Goal: Communication & Community: Ask a question

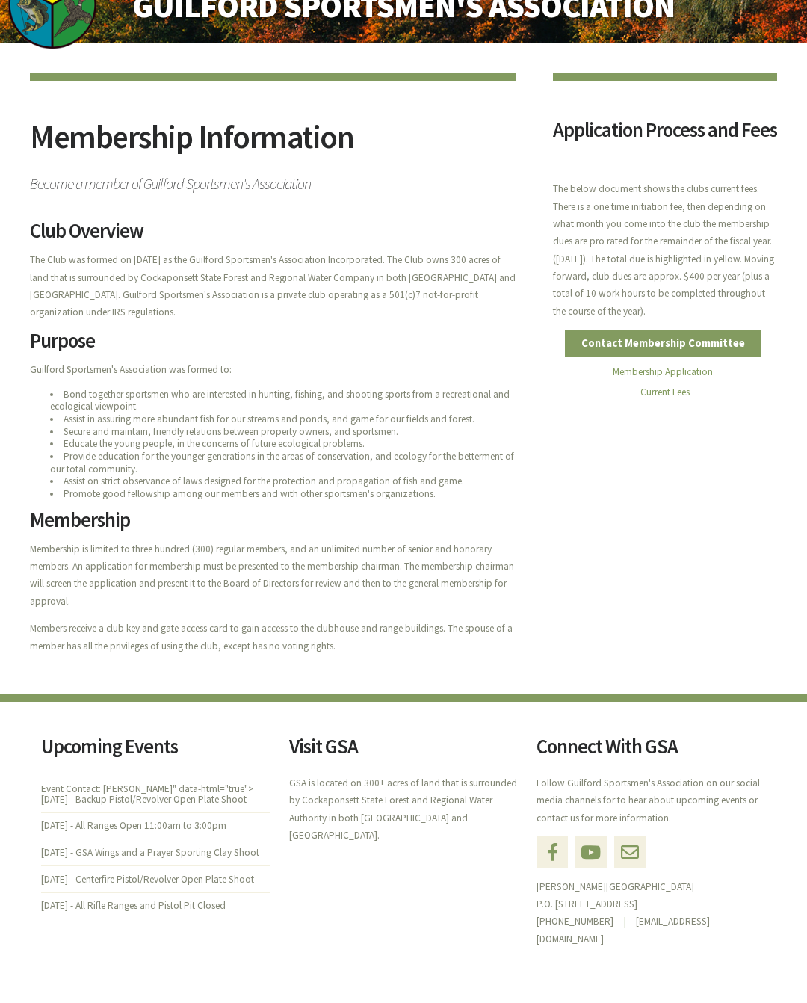
scroll to position [50, 0]
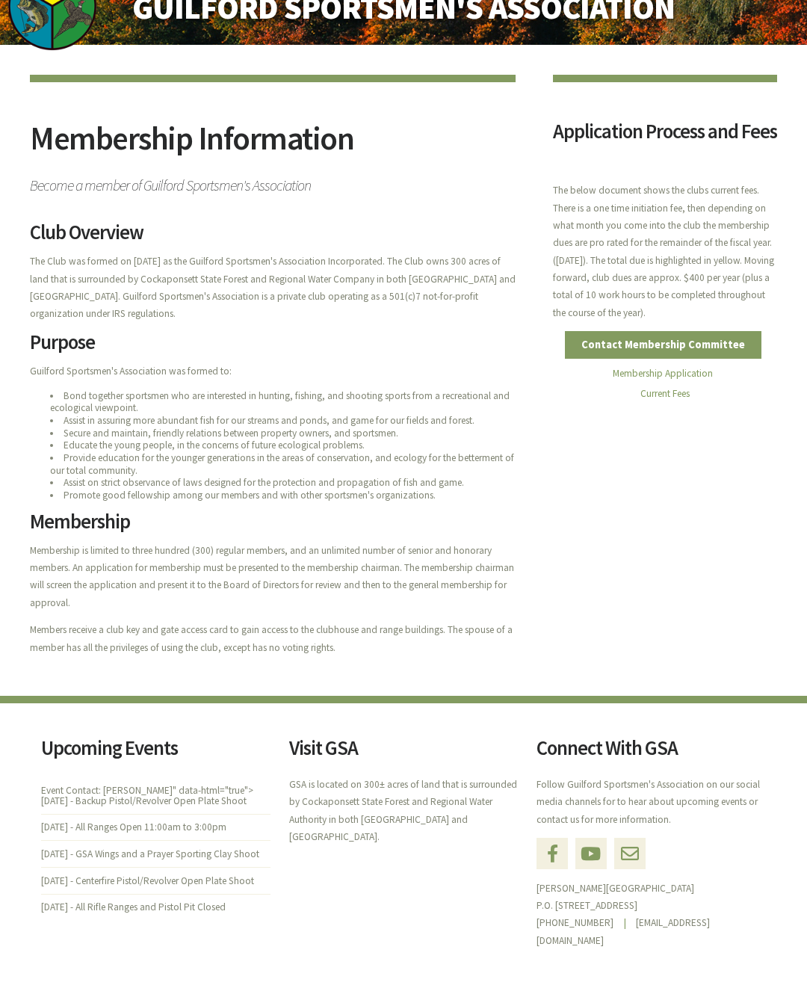
click at [699, 354] on link "Contact Membership Committee" at bounding box center [663, 345] width 197 height 28
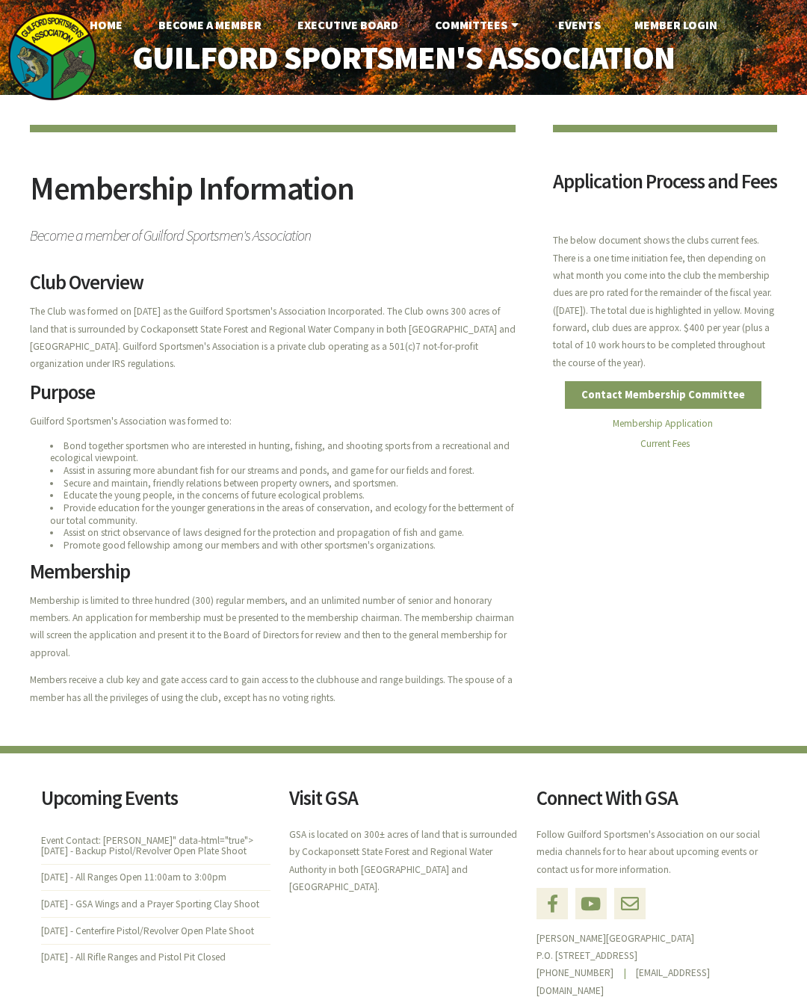
click at [693, 430] on link "Membership Application" at bounding box center [663, 423] width 100 height 13
click at [701, 430] on link "Membership Application" at bounding box center [663, 423] width 100 height 13
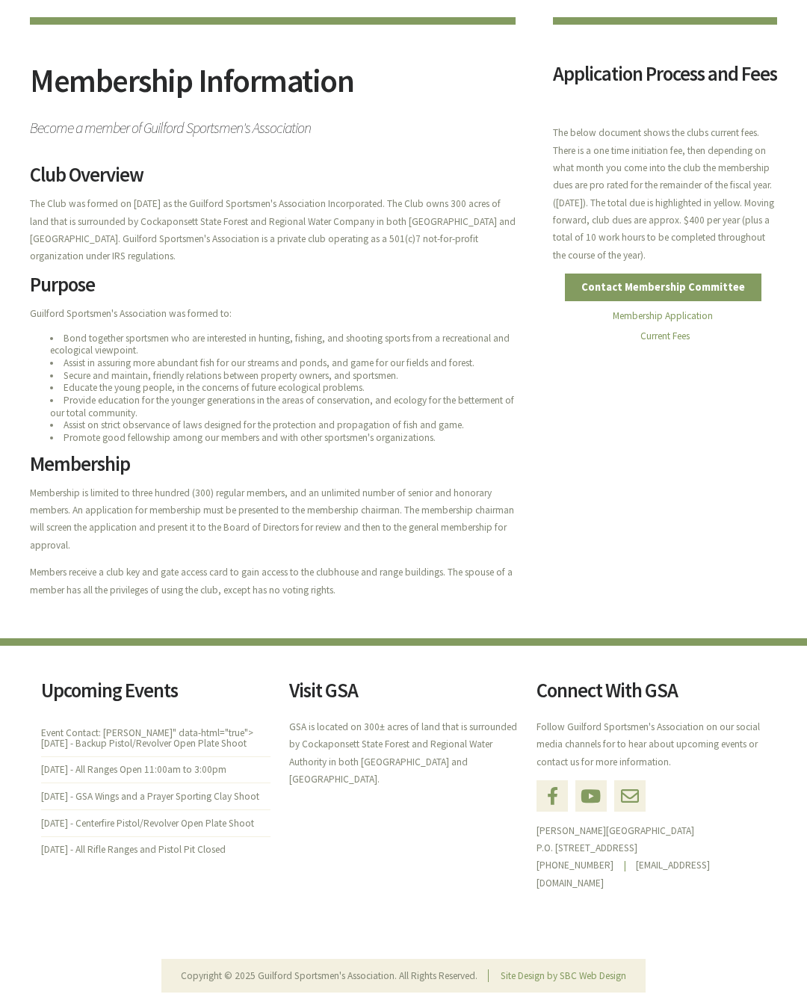
scroll to position [107, 0]
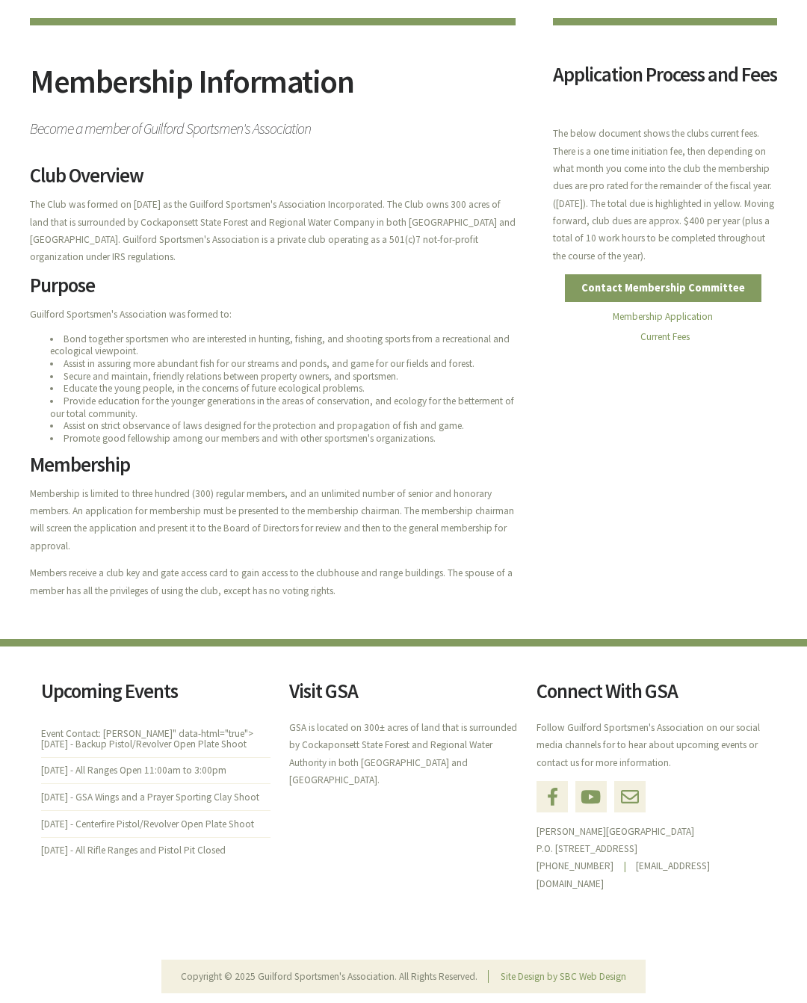
click at [678, 323] on link "Membership Application" at bounding box center [663, 316] width 100 height 13
click at [700, 302] on link "Contact Membership Committee" at bounding box center [663, 288] width 197 height 28
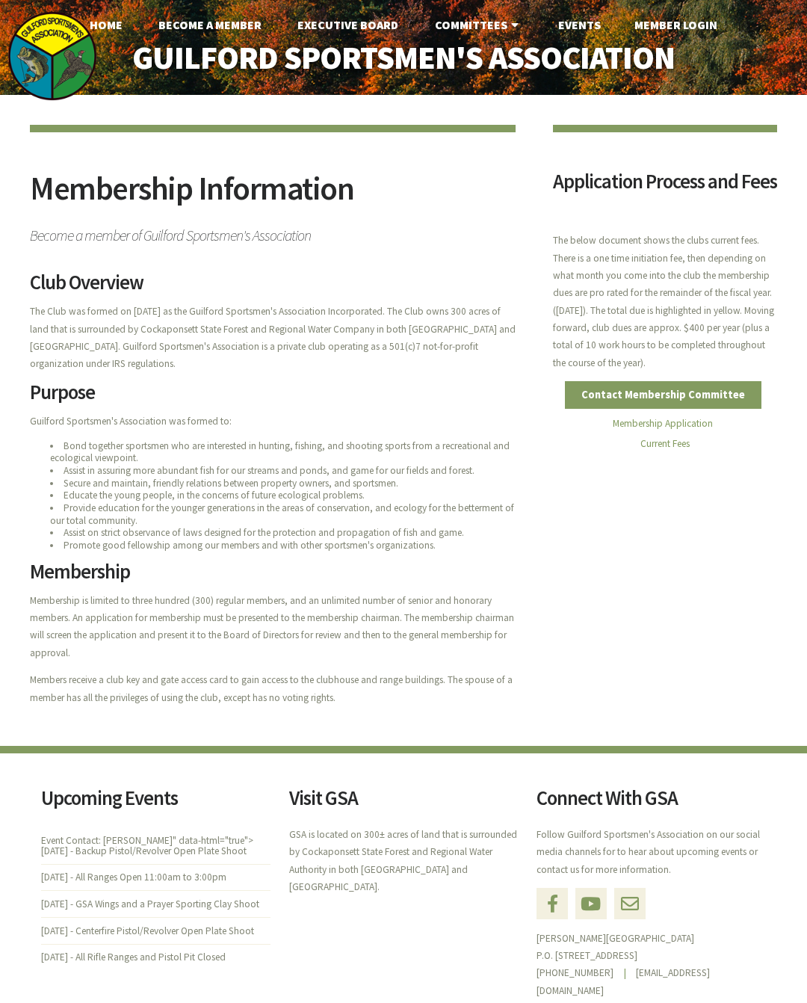
click at [667, 404] on link "Contact Membership Committee" at bounding box center [663, 395] width 197 height 28
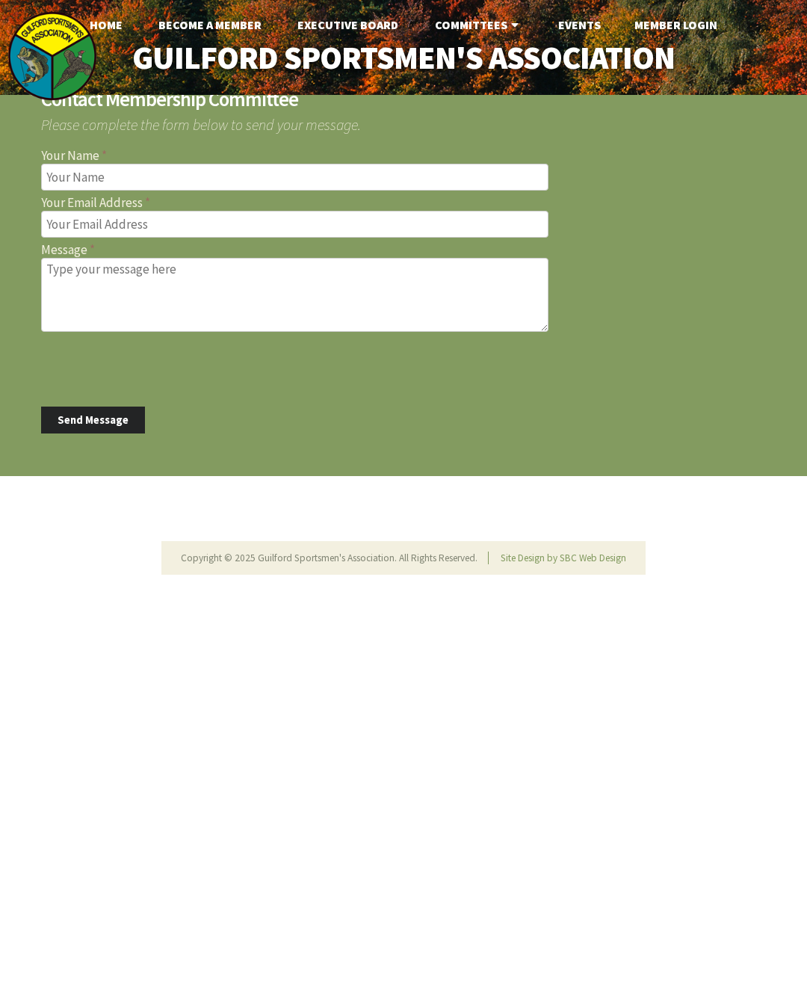
click at [160, 176] on input "Your Name" at bounding box center [294, 177] width 507 height 27
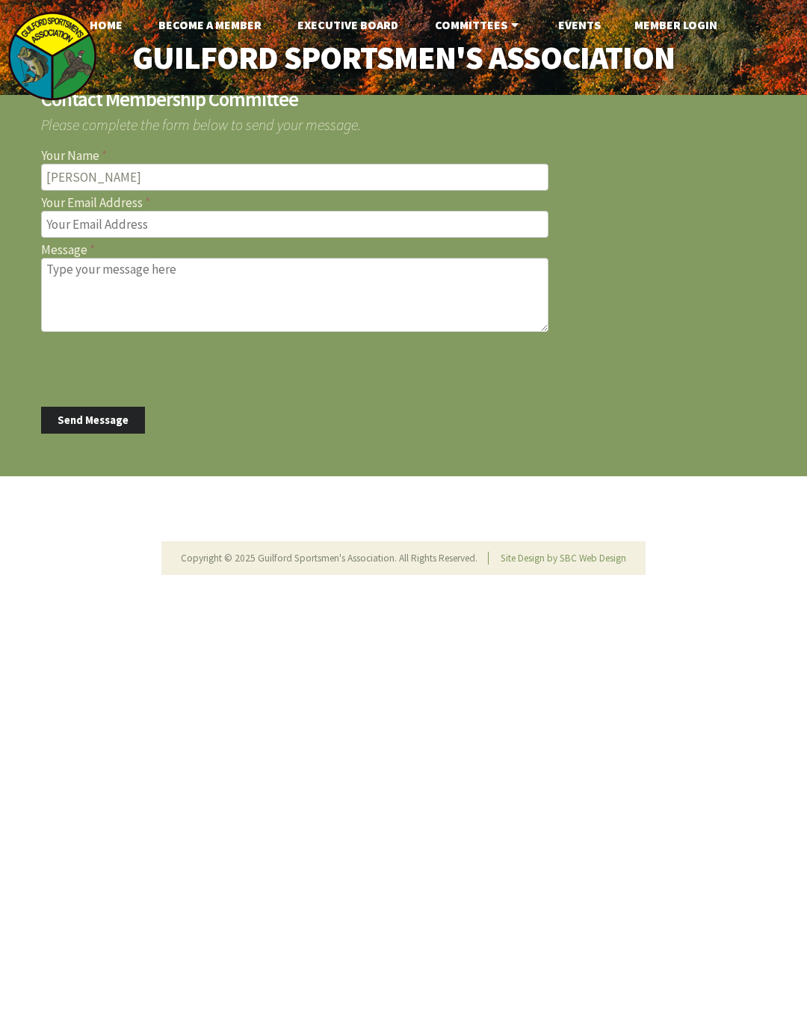
type input "Jim Saiers"
click at [140, 228] on input "Your Email Address" at bounding box center [294, 224] width 507 height 27
type input "jim.saiers@gmail.com"
click at [173, 278] on textarea "Message" at bounding box center [294, 295] width 507 height 74
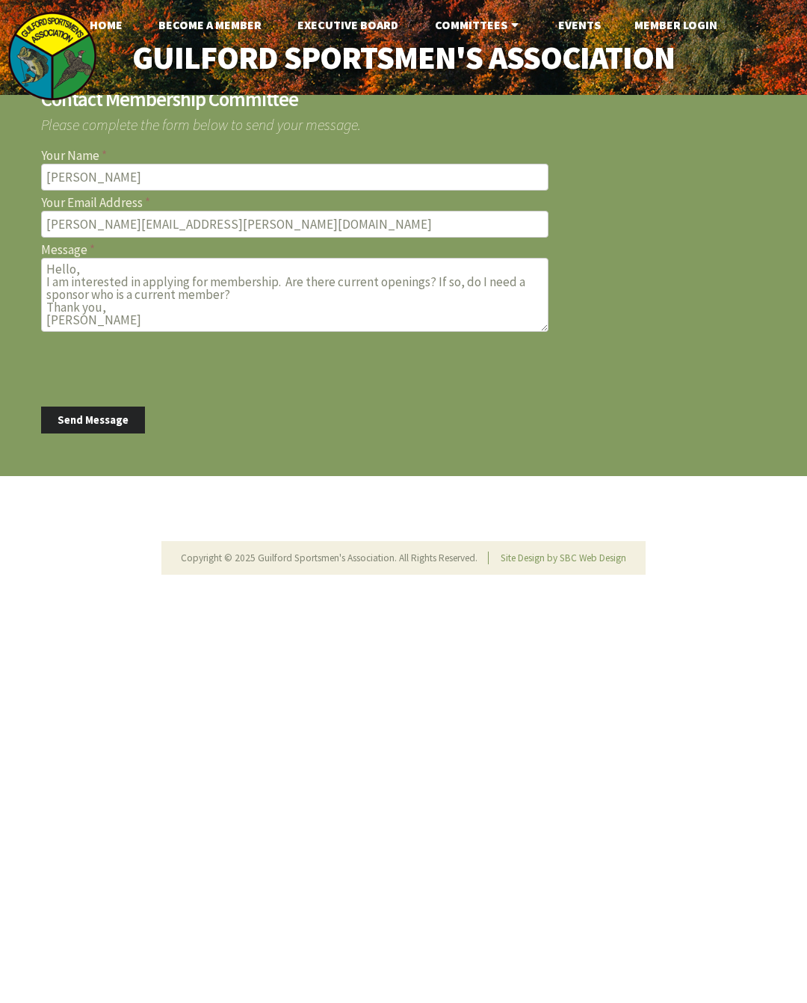
click at [264, 288] on textarea "Hello, I am interested in applying for membership. Are there current openings? …" at bounding box center [294, 295] width 507 height 74
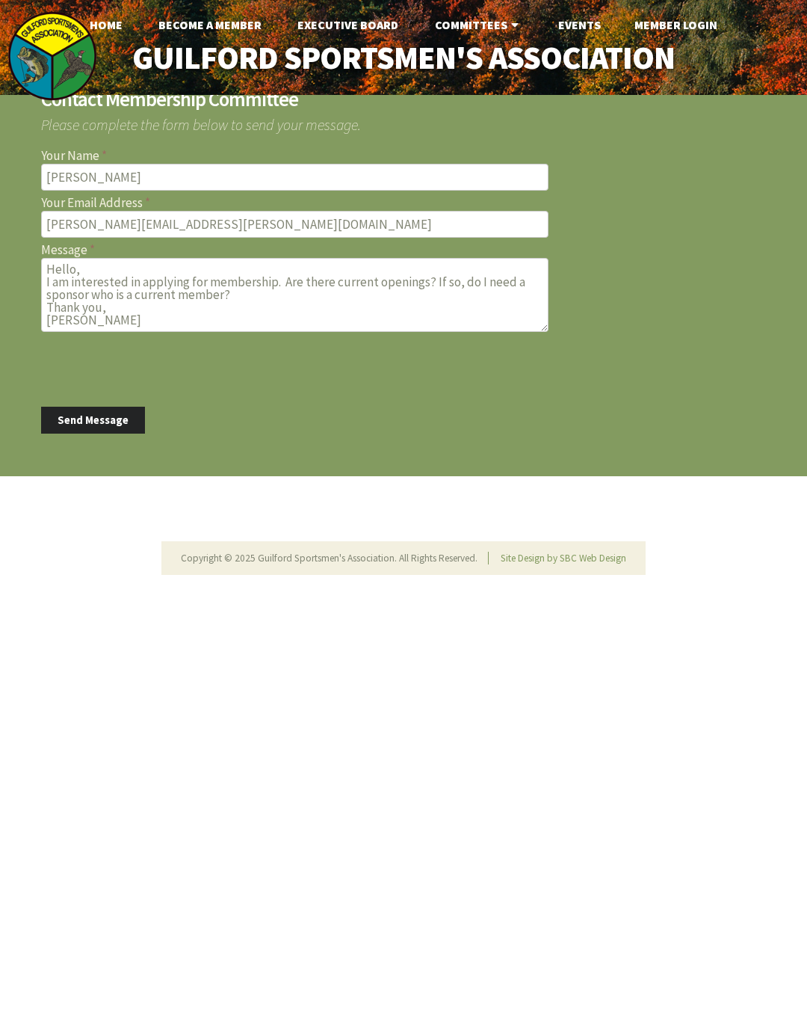
type textarea "Hello, I am interested in applying for membership. Are there current openings? …"
click at [105, 414] on button "Send Message" at bounding box center [93, 421] width 104 height 28
